Goal: Task Accomplishment & Management: Manage account settings

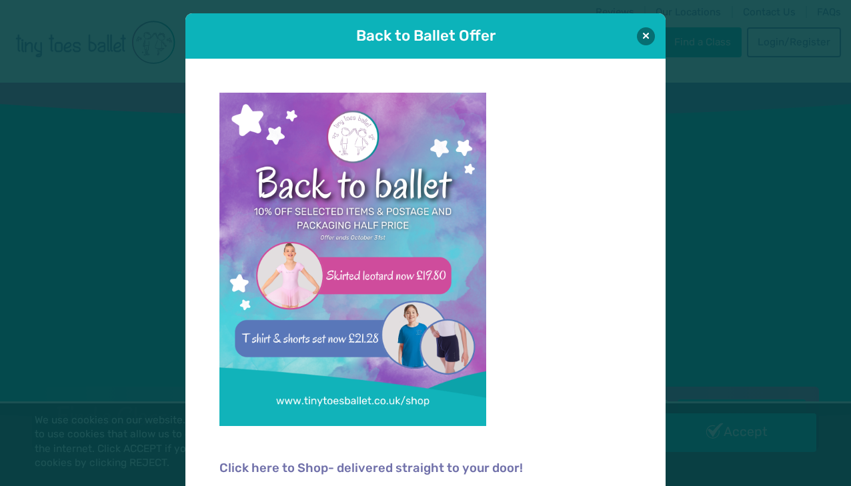
scroll to position [11, 0]
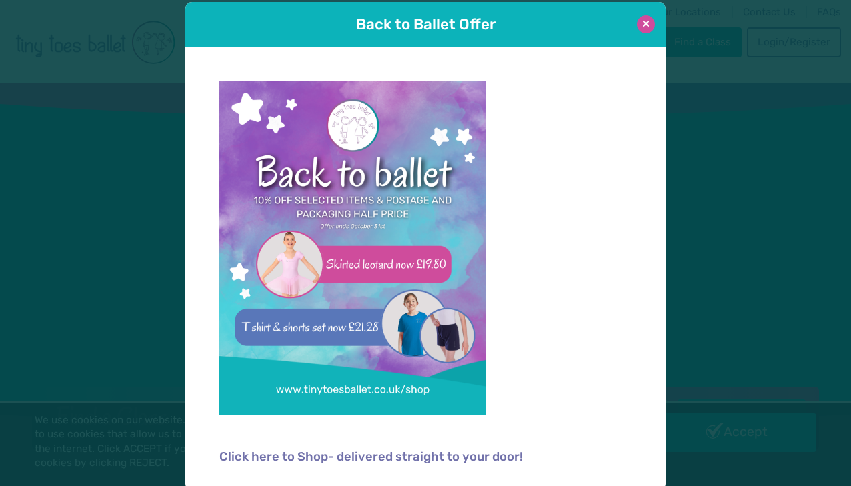
click at [647, 27] on button at bounding box center [646, 24] width 18 height 18
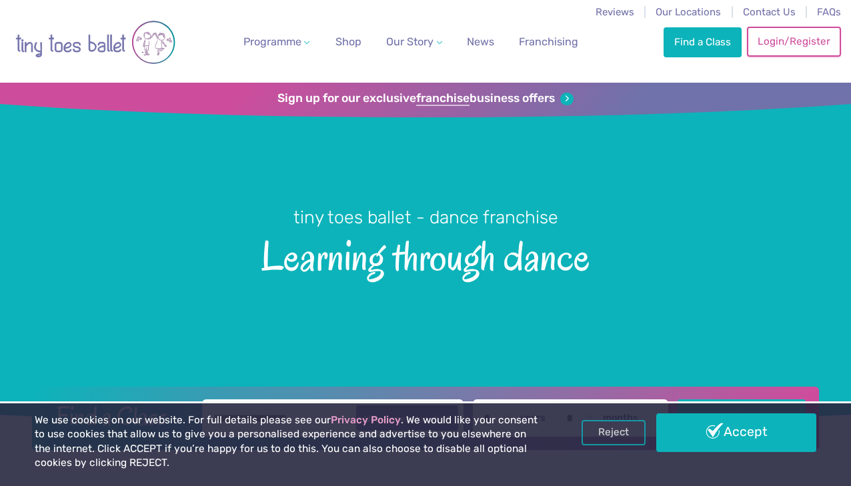
click at [784, 40] on link "Login/Register" at bounding box center [793, 41] width 93 height 29
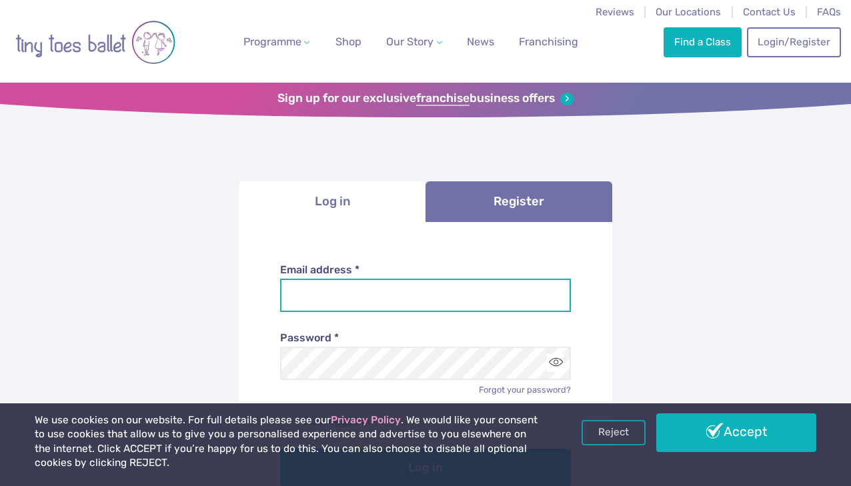
type input "**********"
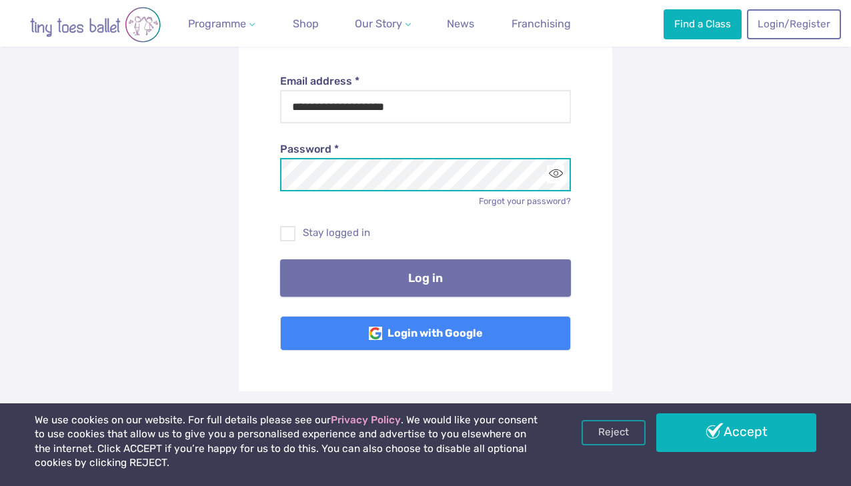
scroll to position [190, 0]
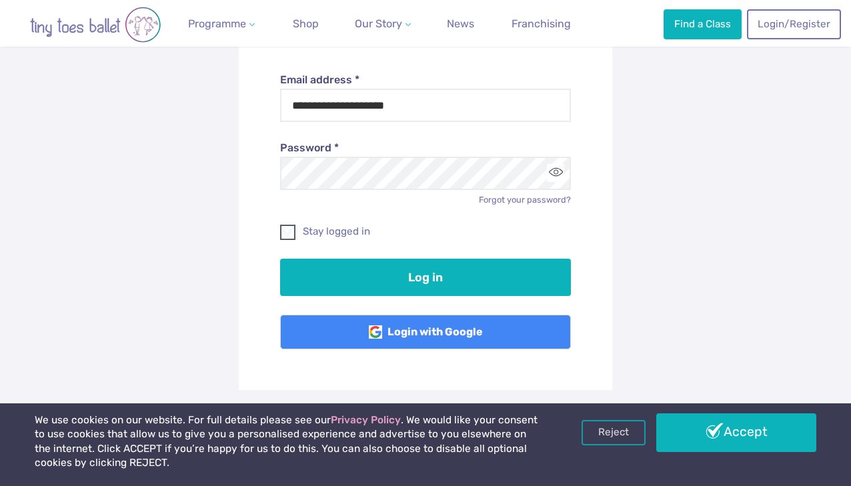
click at [287, 232] on span at bounding box center [289, 235] width 14 height 12
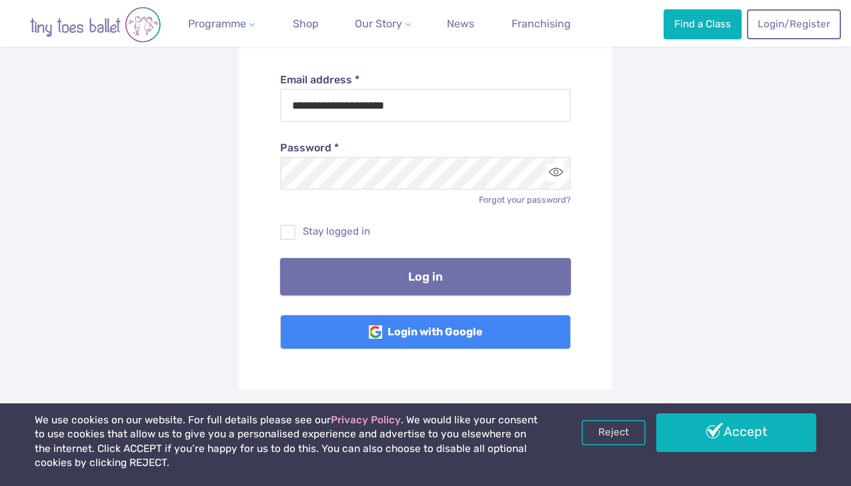
click at [437, 278] on button "Log in" at bounding box center [426, 276] width 292 height 37
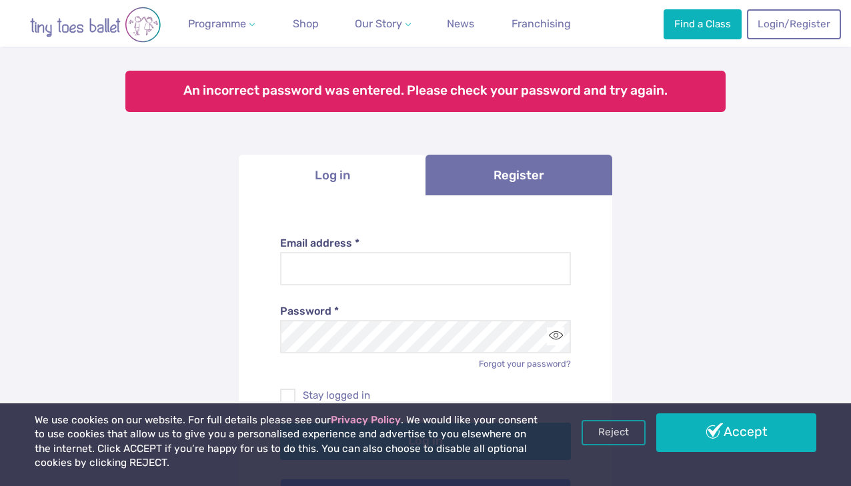
scroll to position [93, 0]
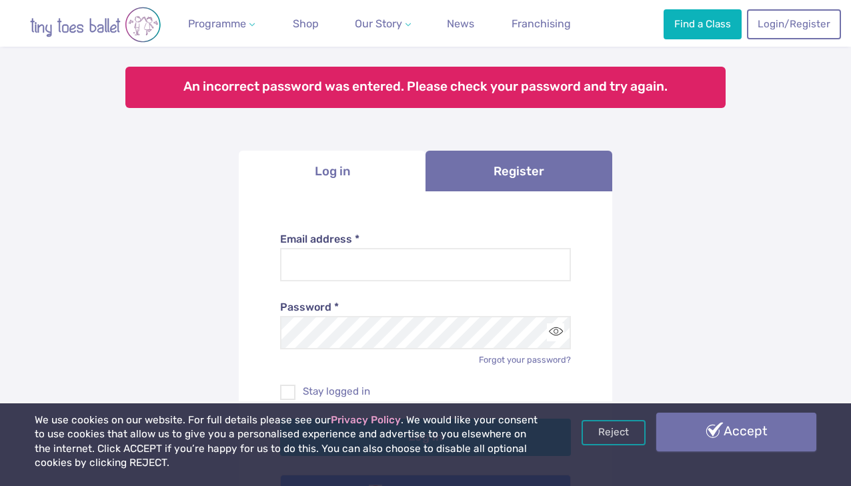
click at [729, 442] on link "Accept" at bounding box center [736, 432] width 159 height 39
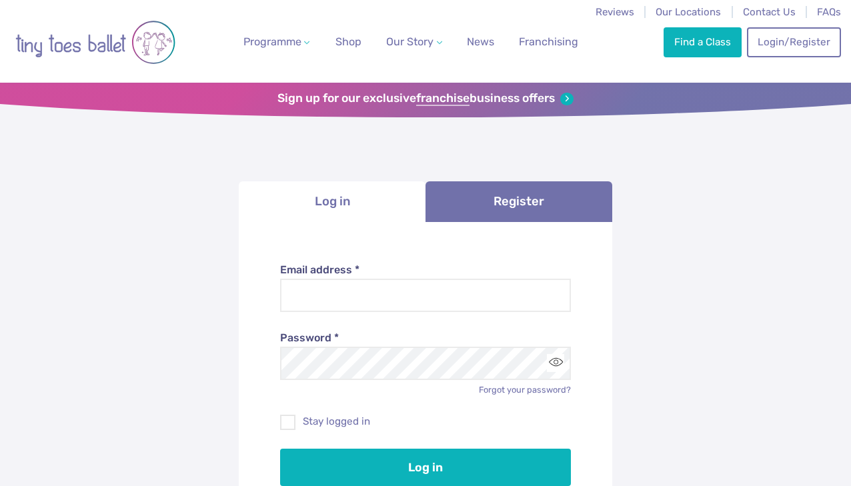
scroll to position [93, 0]
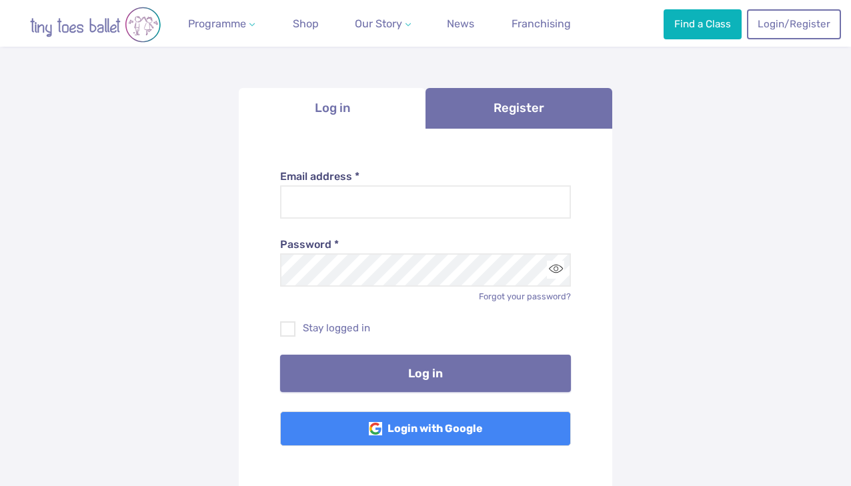
click at [438, 371] on button "Log in" at bounding box center [426, 373] width 292 height 37
